Goal: Task Accomplishment & Management: Complete application form

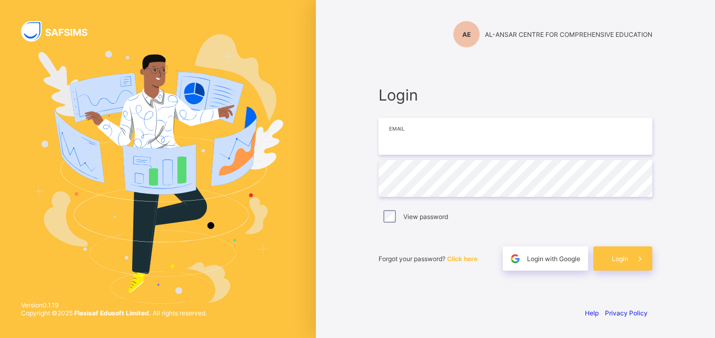
click at [449, 141] on input "email" at bounding box center [516, 136] width 274 height 37
click at [459, 68] on div "Login Email Password View password Forgot your password? Click here Login with …" at bounding box center [515, 178] width 295 height 241
click at [429, 131] on input "email" at bounding box center [516, 136] width 274 height 37
click at [420, 63] on div "Login Email Password View password Forgot your password? Click here Login with …" at bounding box center [515, 178] width 295 height 241
click at [428, 72] on div "Login Email Password View password Forgot your password? Click here Login with …" at bounding box center [515, 178] width 295 height 241
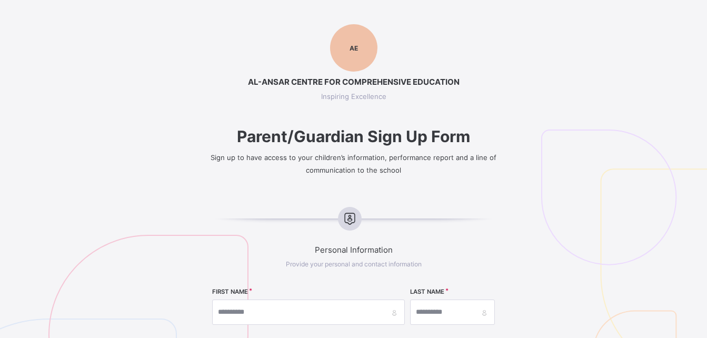
select select "**"
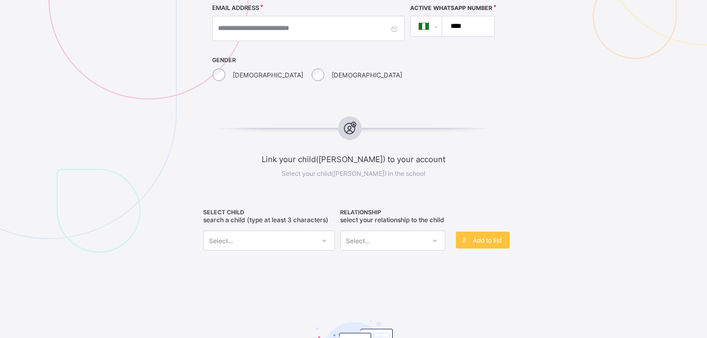
scroll to position [368, 0]
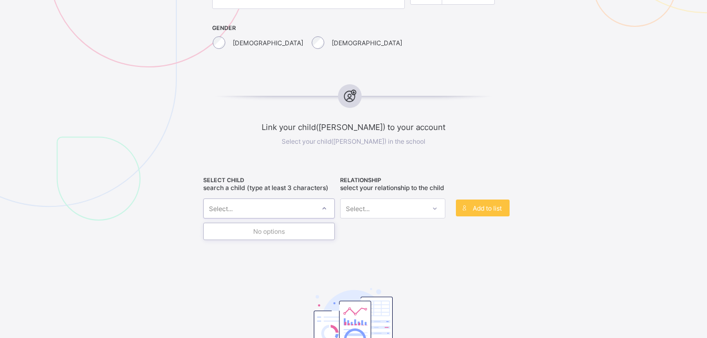
click at [326, 207] on icon at bounding box center [324, 208] width 6 height 11
type input "*"
click at [224, 204] on div at bounding box center [259, 208] width 111 height 15
